Goal: Task Accomplishment & Management: Complete application form

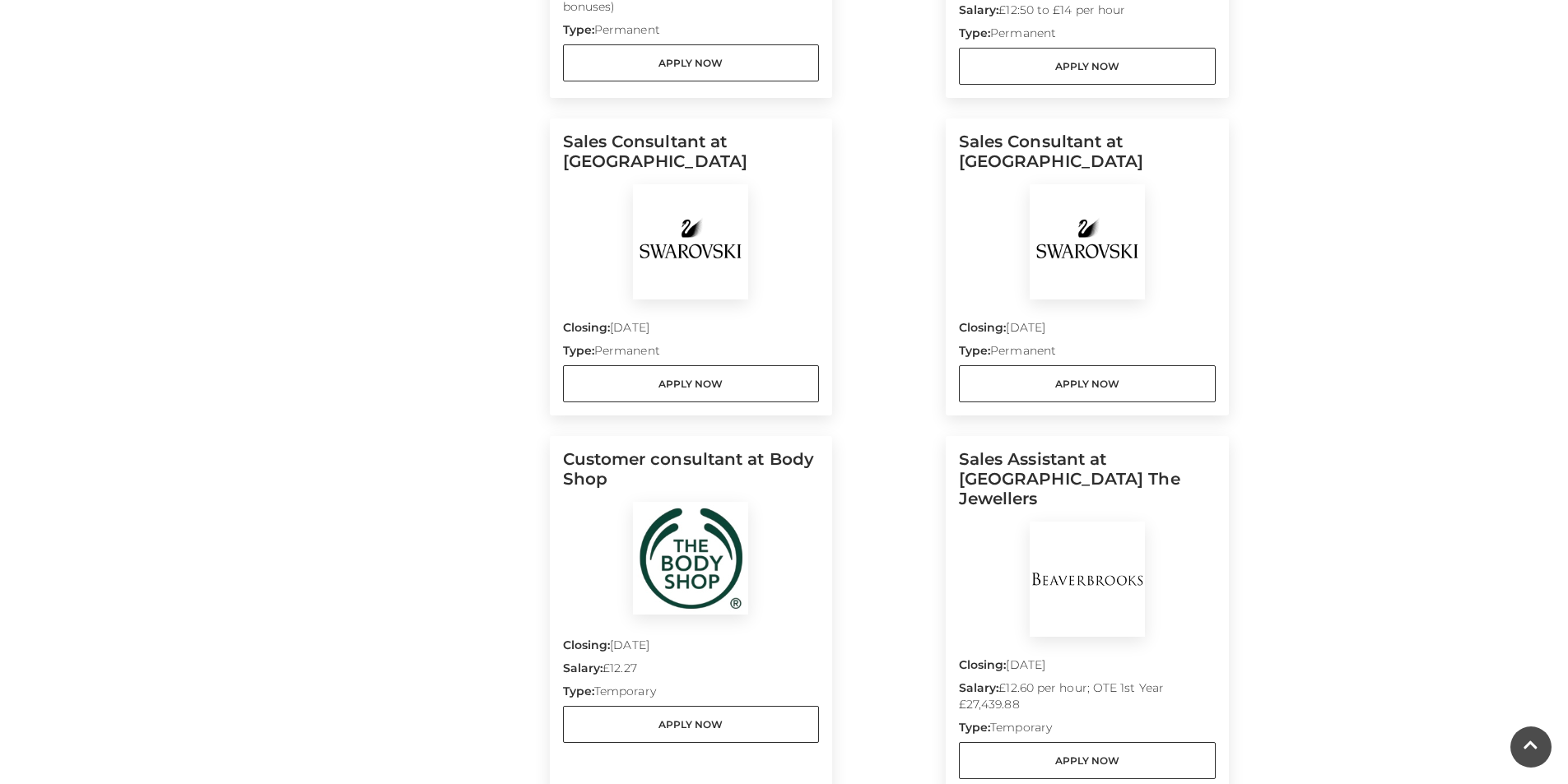
scroll to position [1316, 0]
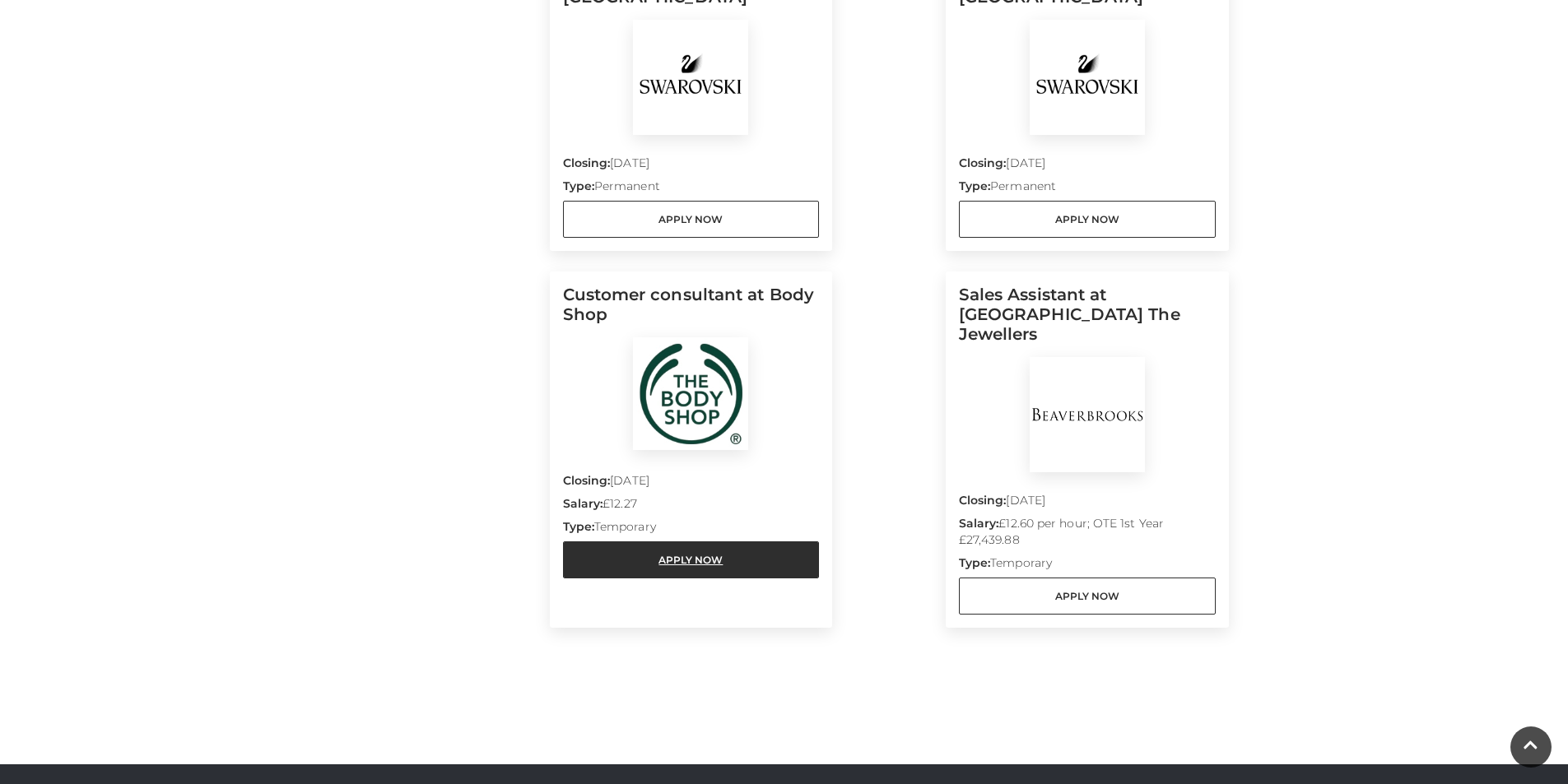
click at [731, 559] on link "Apply Now" at bounding box center [692, 559] width 257 height 37
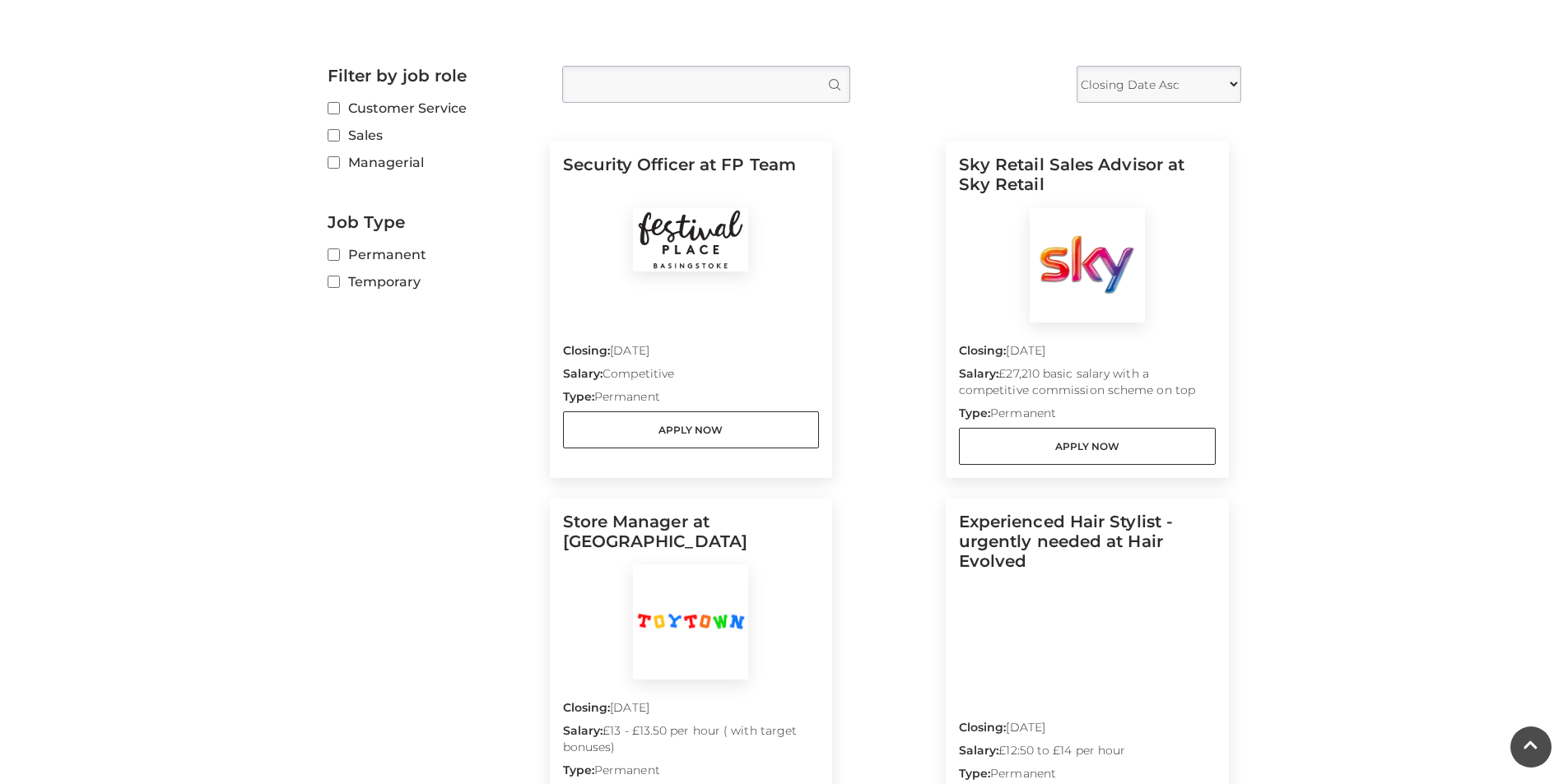
scroll to position [0, 0]
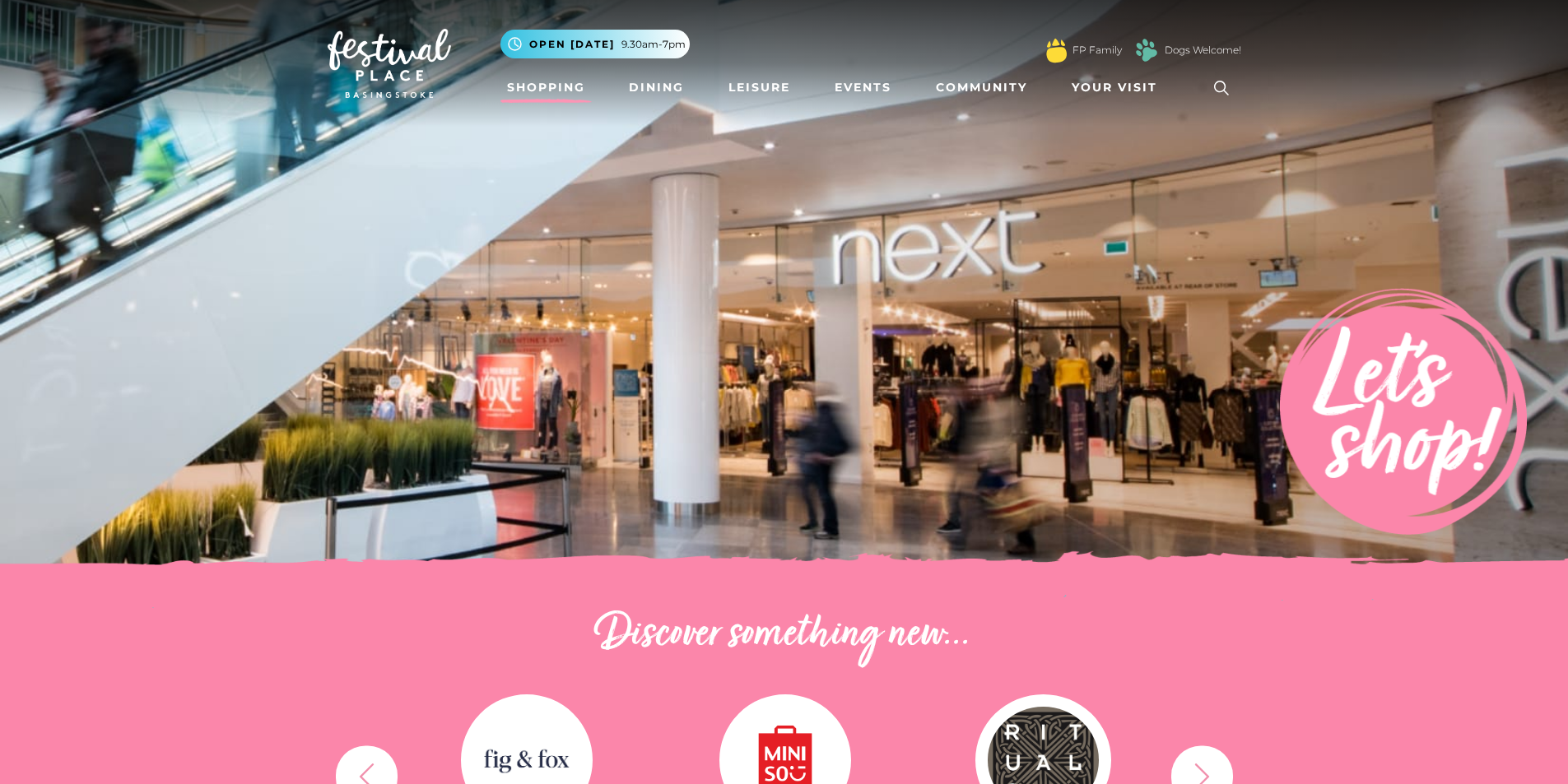
scroll to position [411, 0]
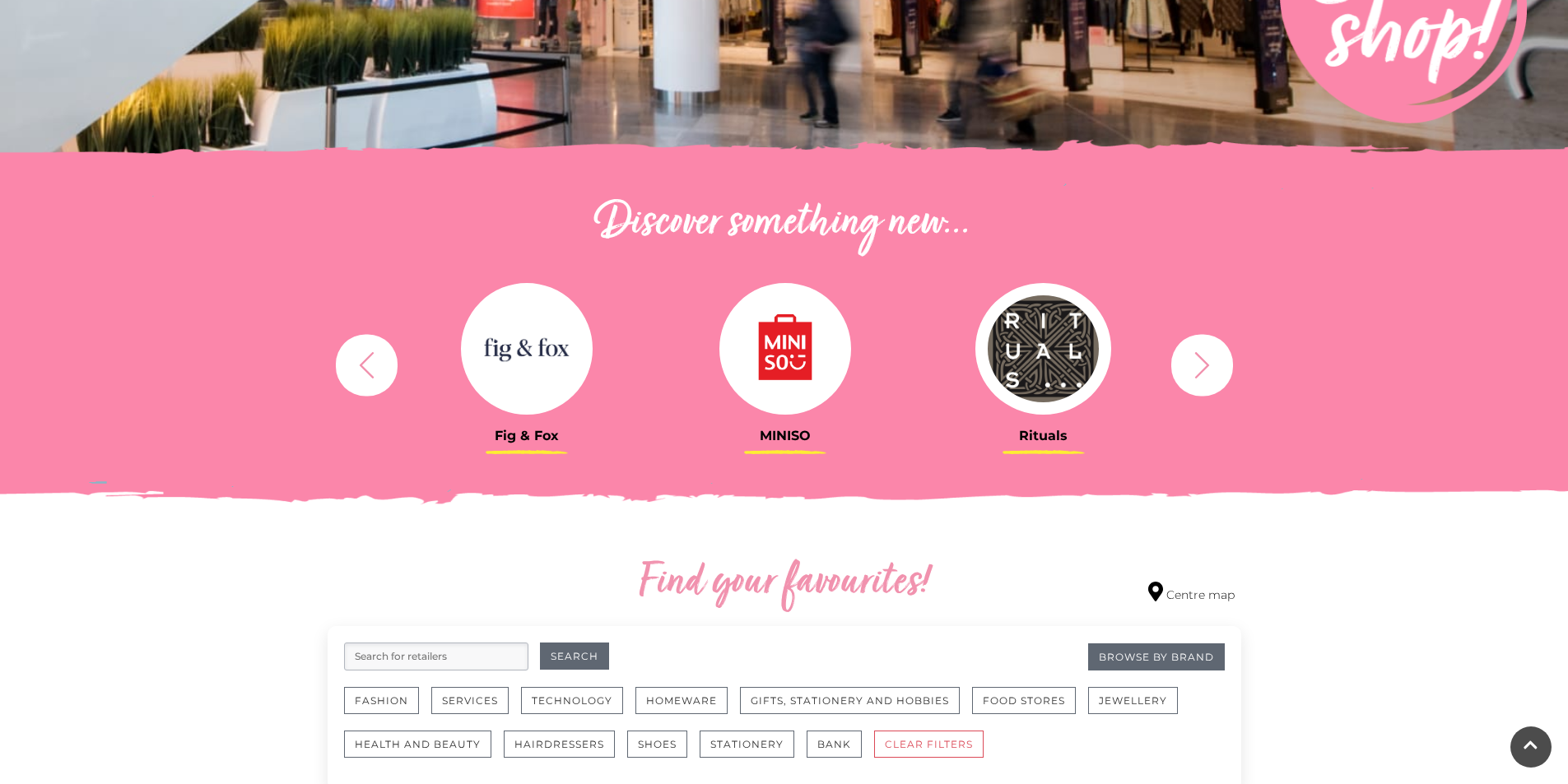
click at [1194, 378] on icon "button" at bounding box center [1203, 365] width 31 height 31
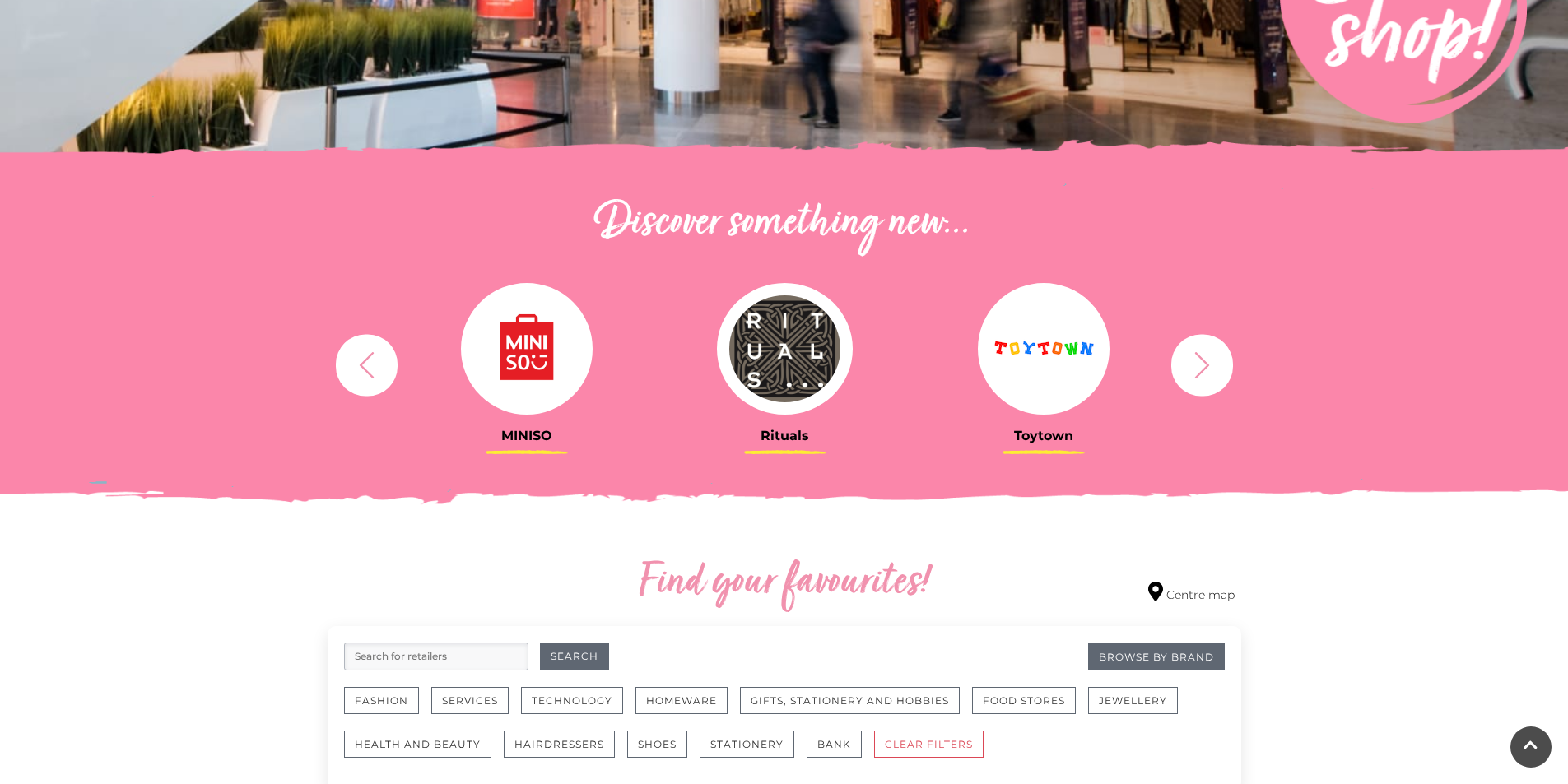
click at [1194, 378] on icon "button" at bounding box center [1203, 365] width 31 height 31
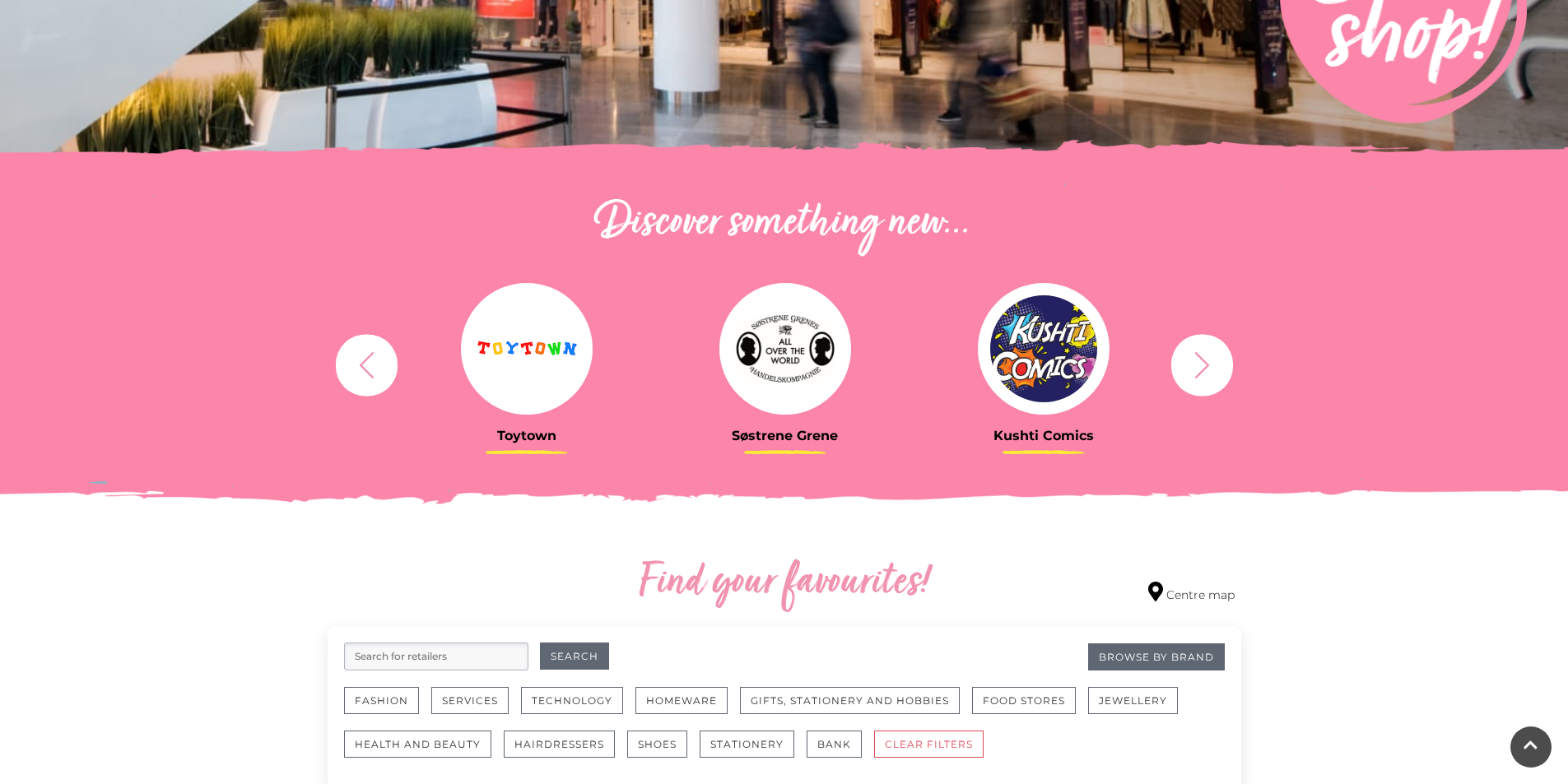
click at [1195, 361] on icon "button" at bounding box center [1203, 365] width 31 height 31
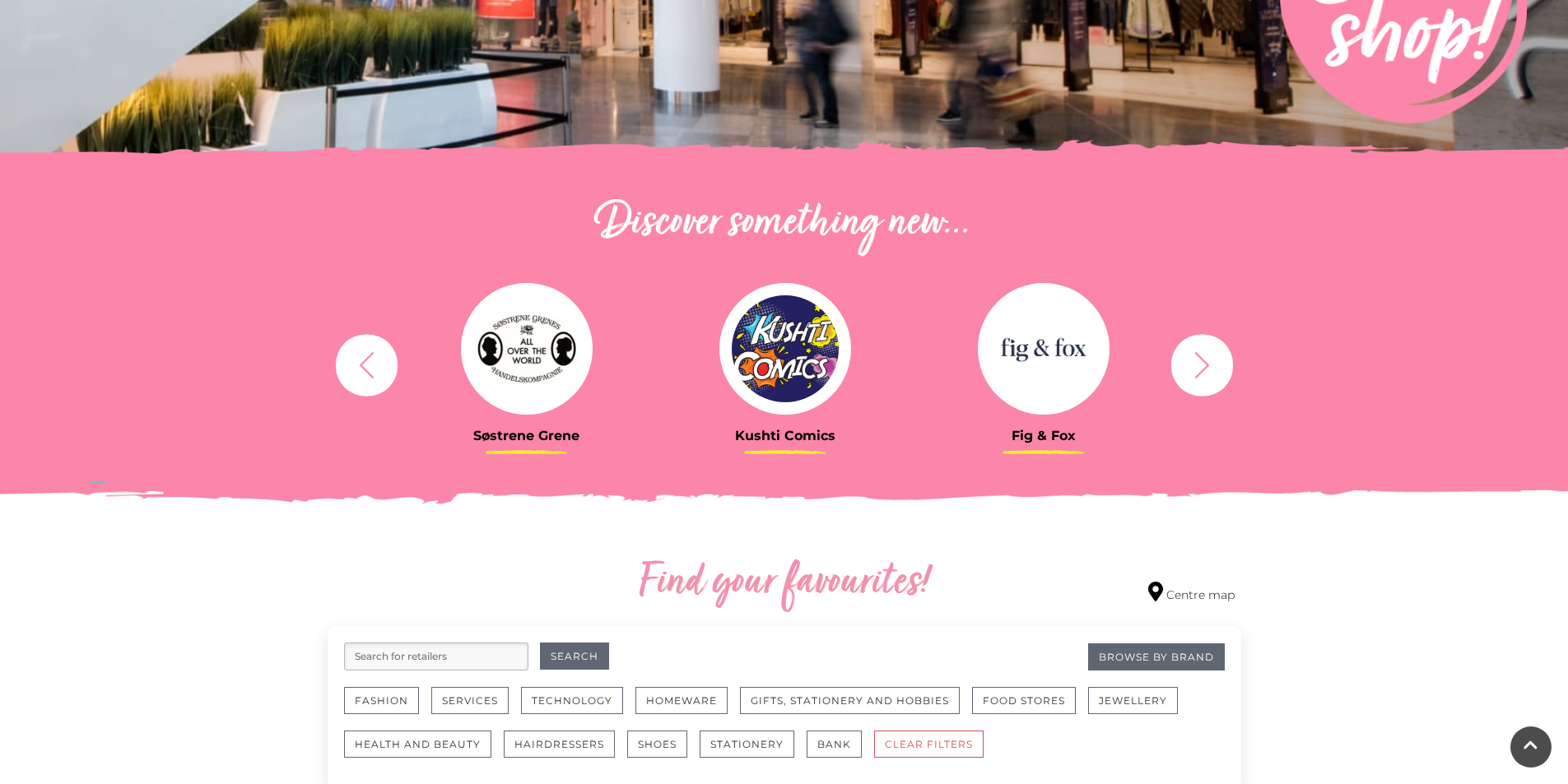
click at [1192, 360] on icon "button" at bounding box center [1203, 365] width 31 height 31
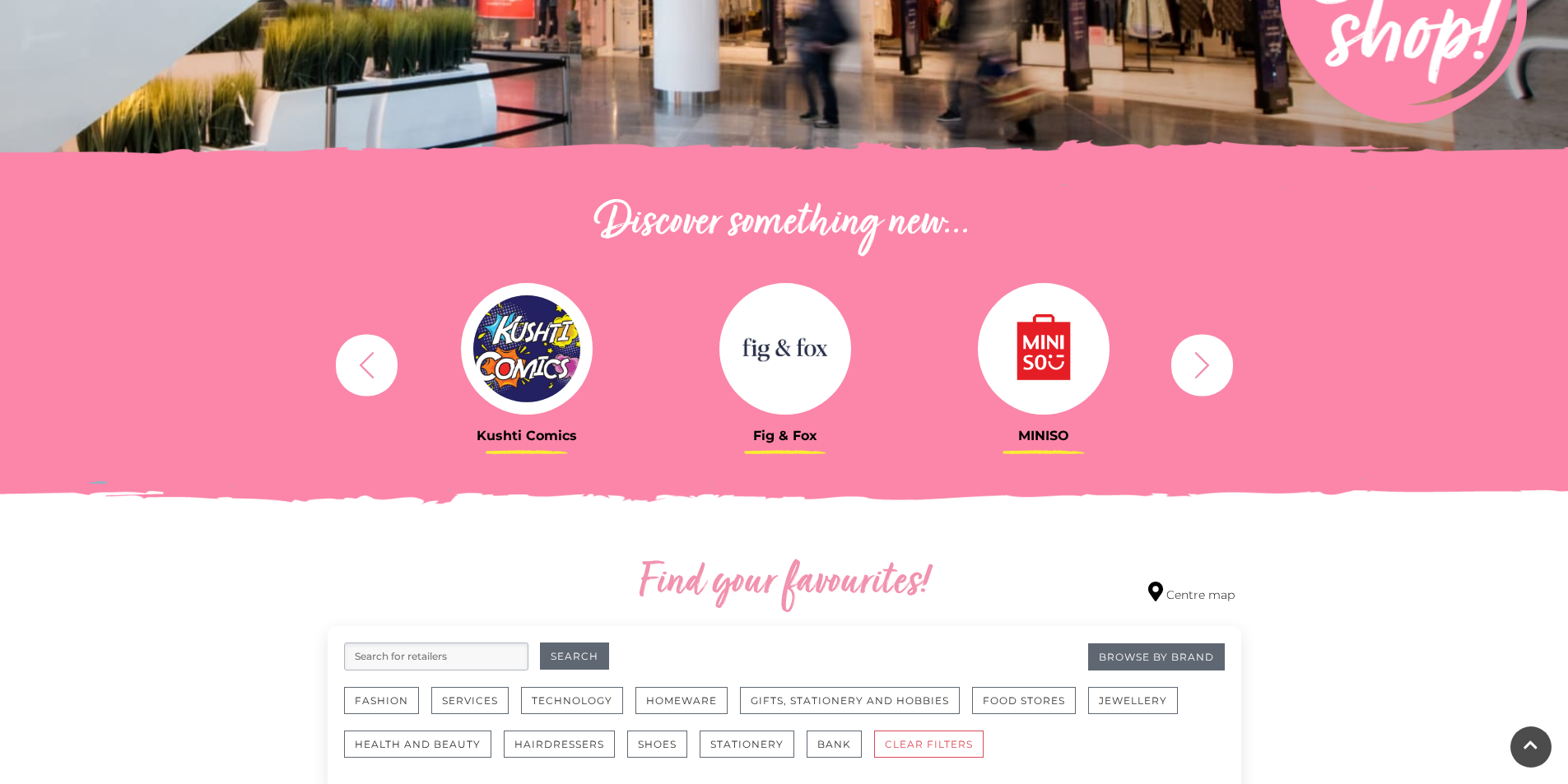
click at [1181, 359] on button "button" at bounding box center [1202, 364] width 61 height 61
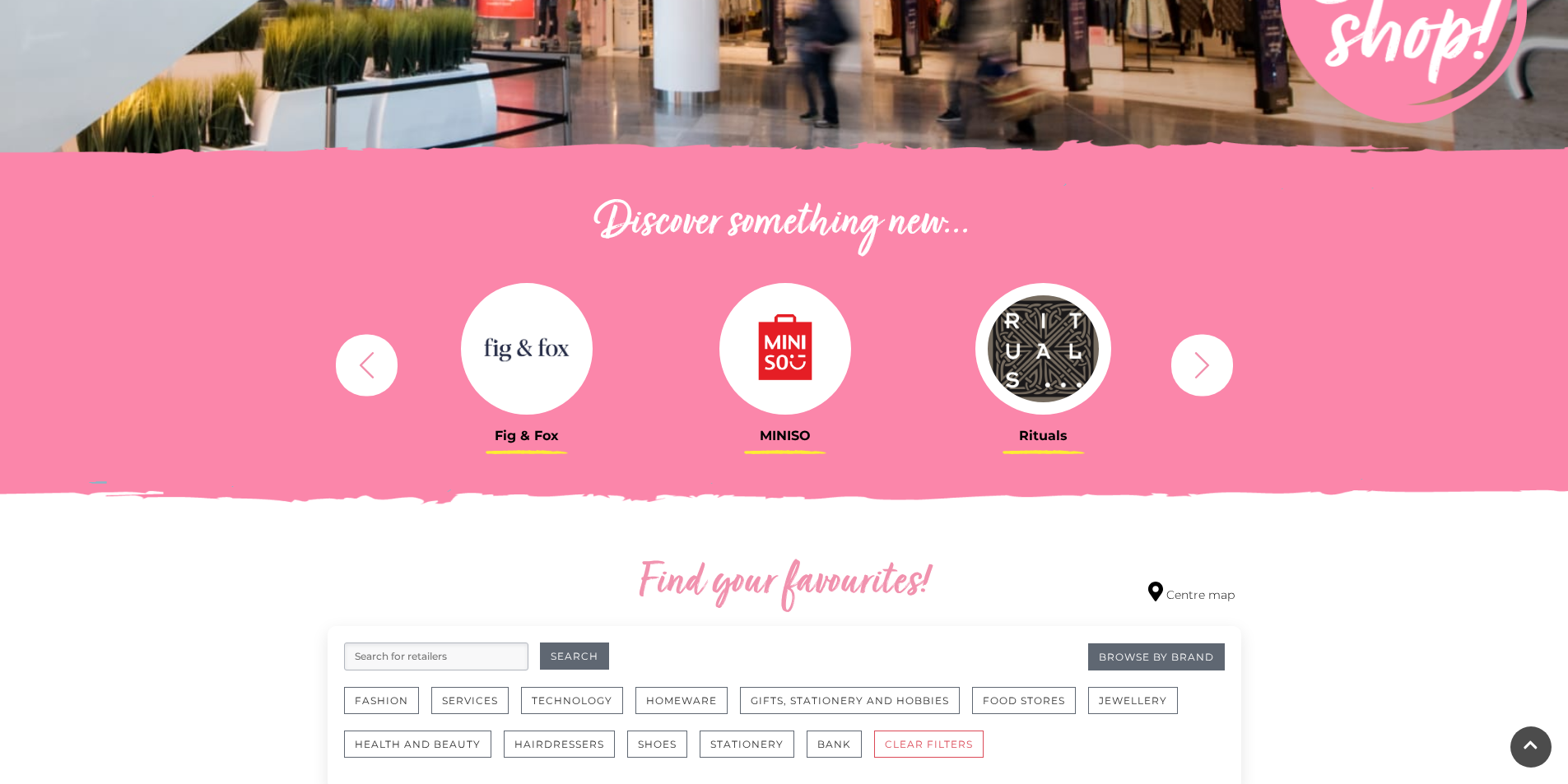
click at [1178, 358] on button "button" at bounding box center [1202, 364] width 61 height 61
click at [1204, 357] on icon "button" at bounding box center [1203, 365] width 31 height 31
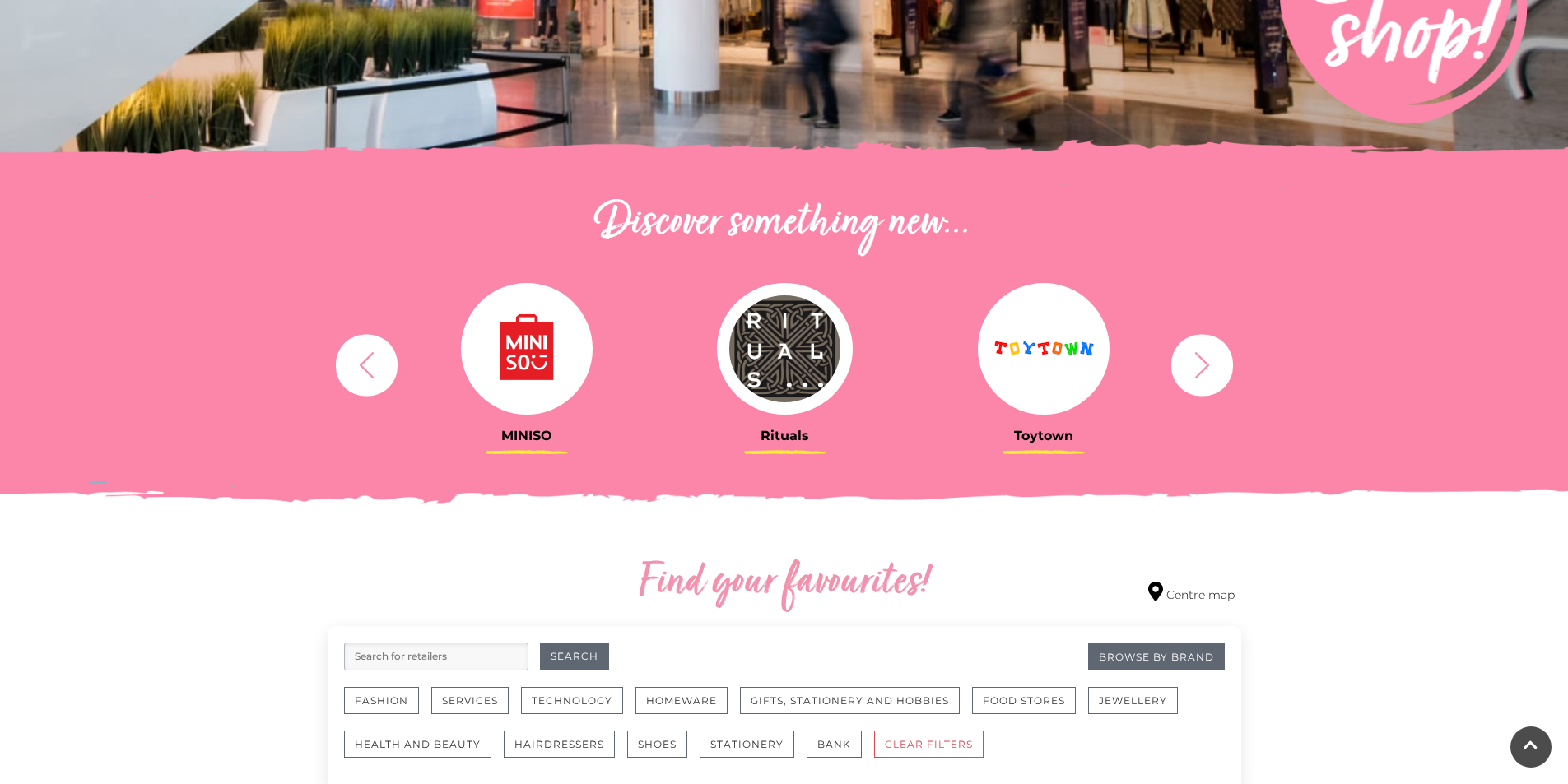
click at [1208, 362] on icon "button" at bounding box center [1203, 365] width 31 height 31
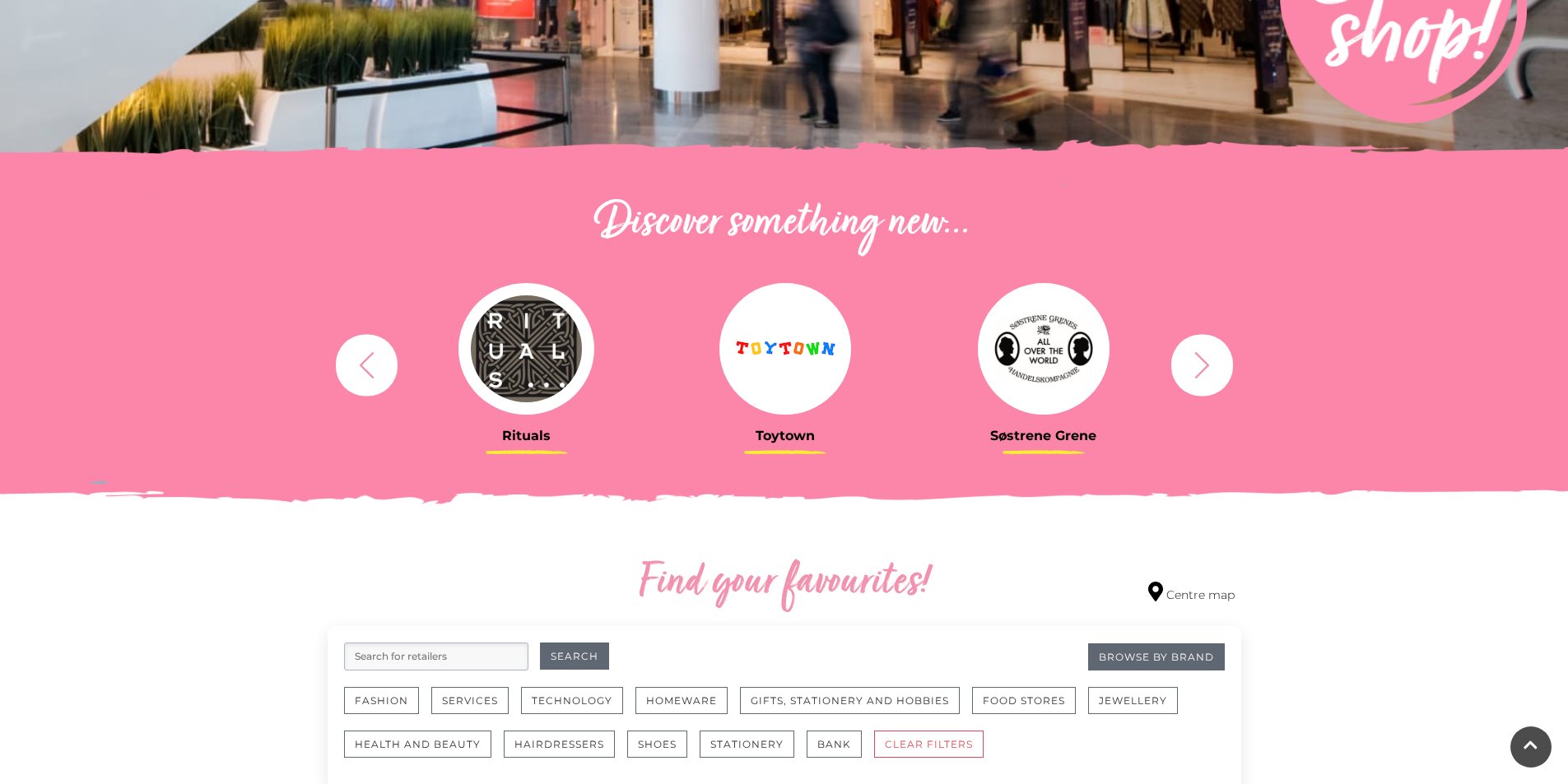
click at [1205, 360] on icon "button" at bounding box center [1203, 365] width 31 height 31
click at [1214, 372] on icon "button" at bounding box center [1203, 365] width 31 height 31
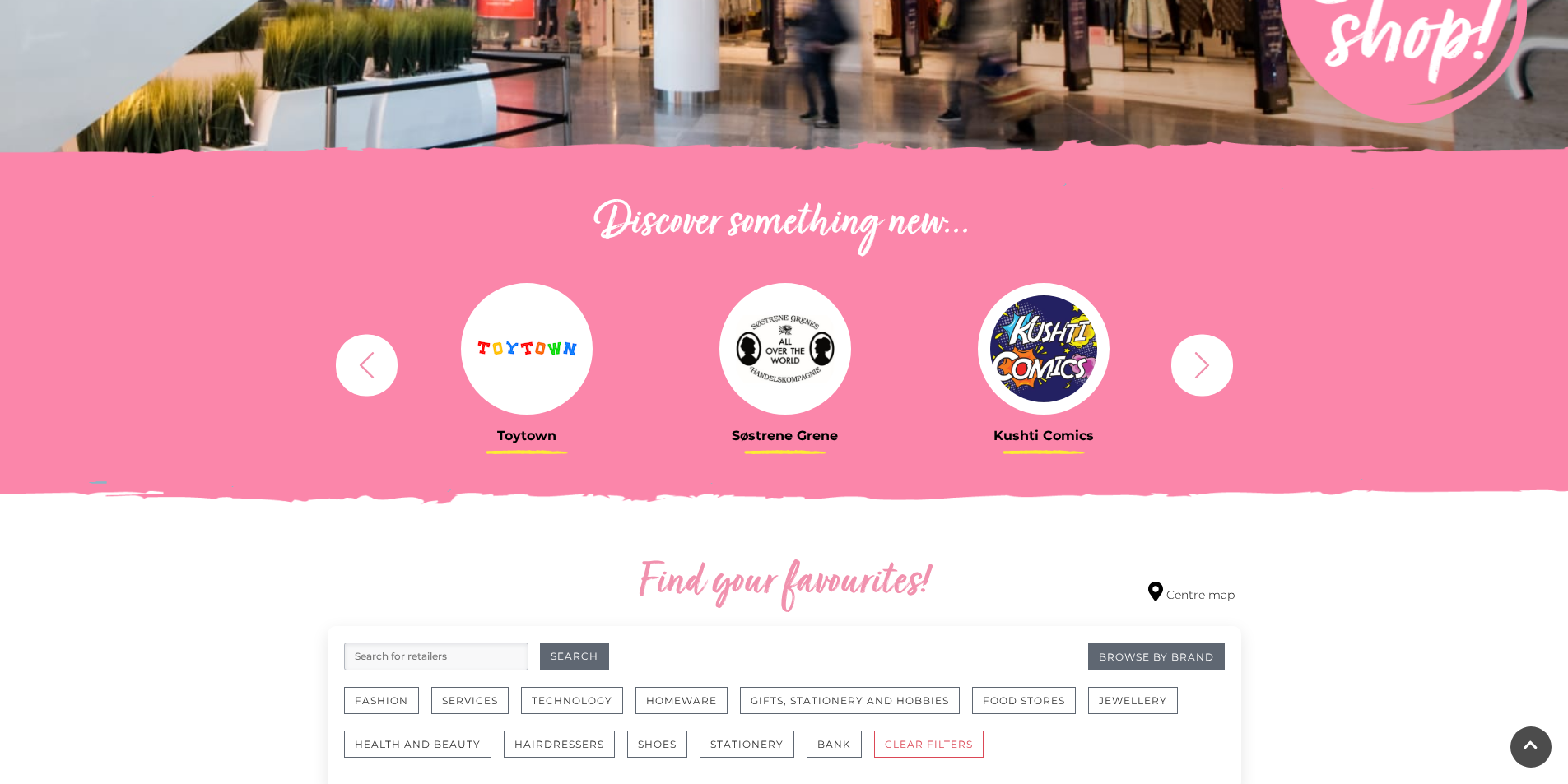
click at [1204, 370] on icon "button" at bounding box center [1203, 365] width 31 height 31
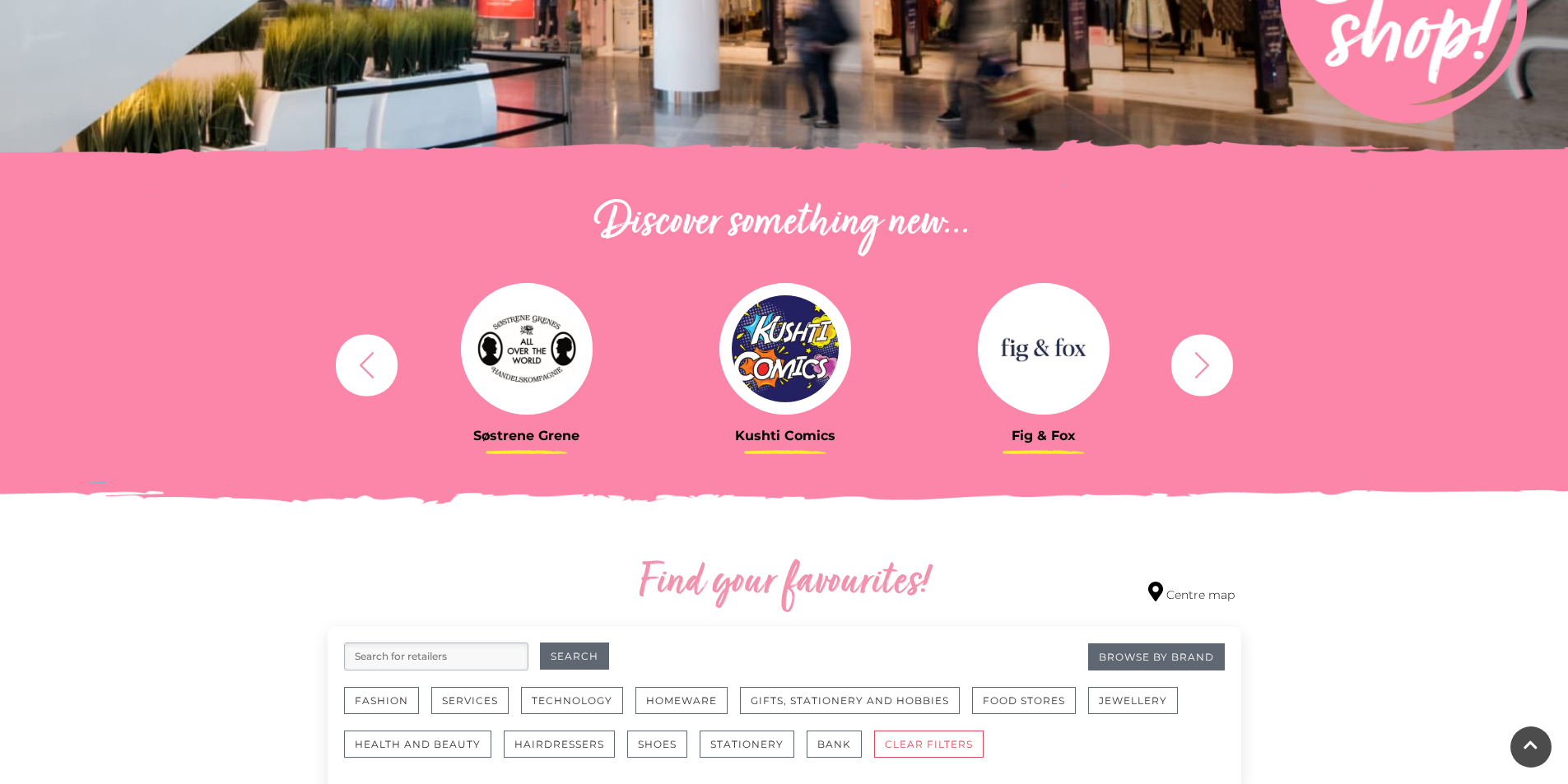
click at [1198, 369] on icon "button" at bounding box center [1203, 365] width 31 height 31
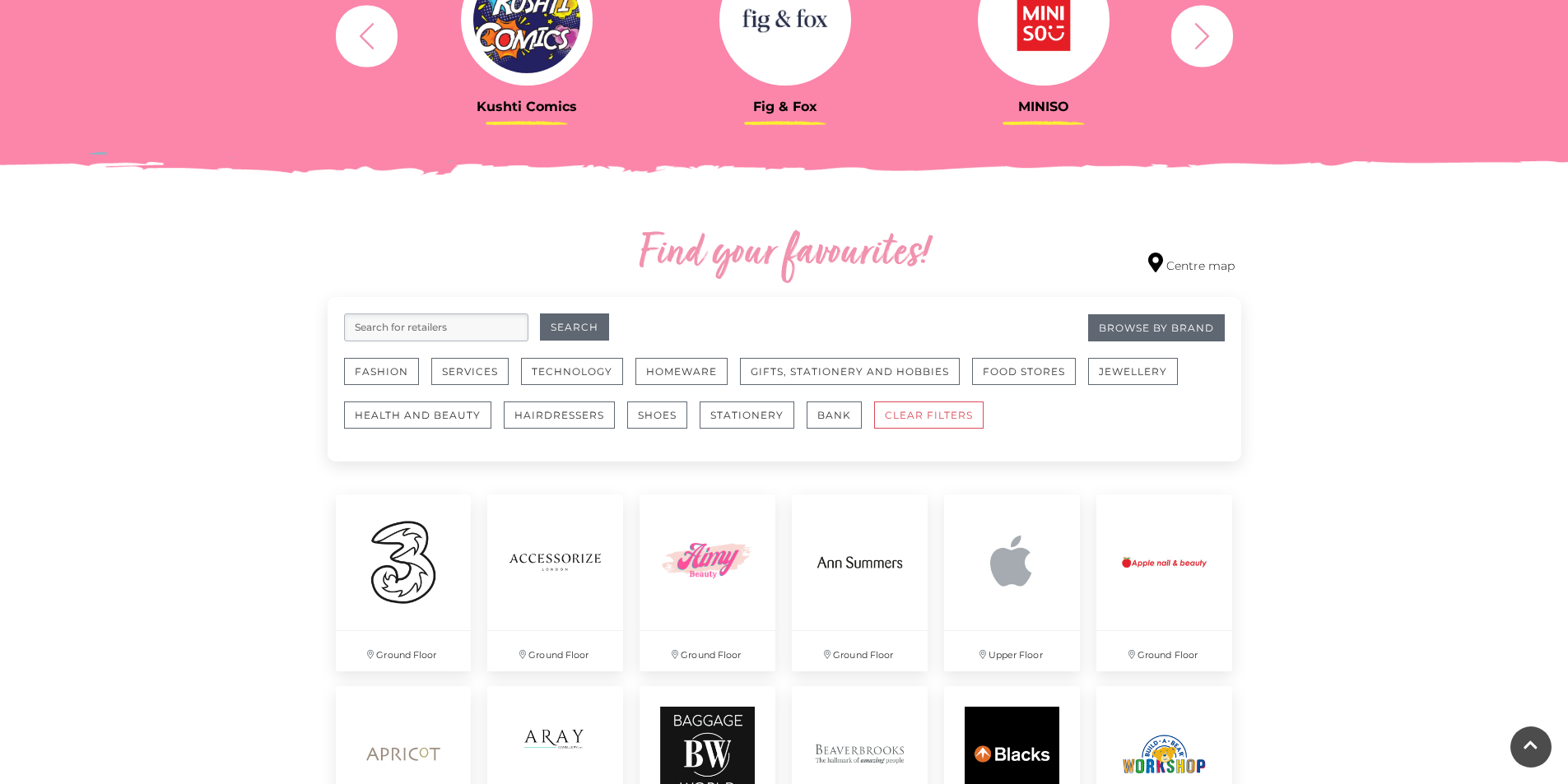
scroll to position [822, 0]
